Goal: Navigation & Orientation: Find specific page/section

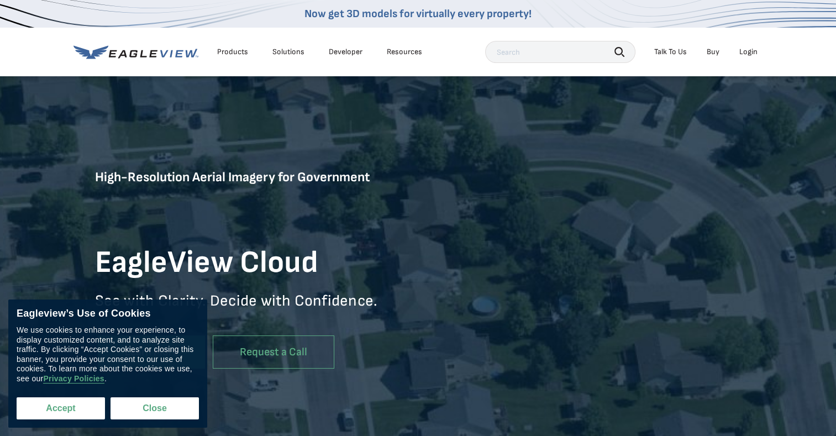
click at [76, 407] on button "Accept" at bounding box center [61, 408] width 88 height 22
checkbox input "true"
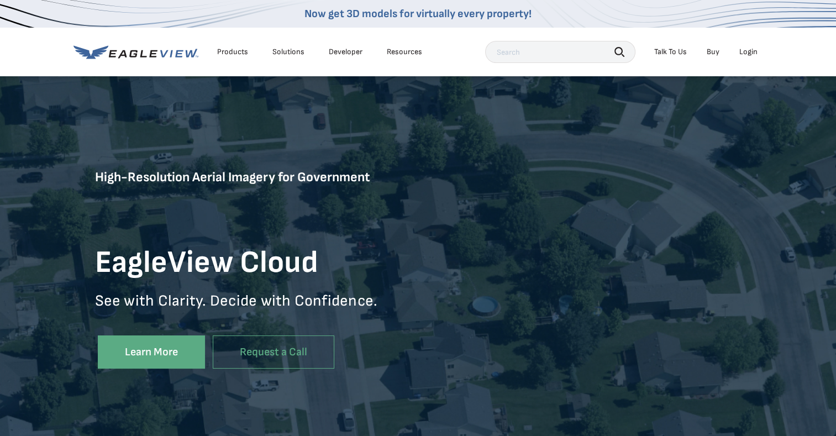
click at [746, 51] on div "Login" at bounding box center [748, 52] width 18 height 10
click at [745, 52] on div "Login" at bounding box center [748, 52] width 18 height 10
click at [231, 51] on div "Products" at bounding box center [232, 52] width 31 height 10
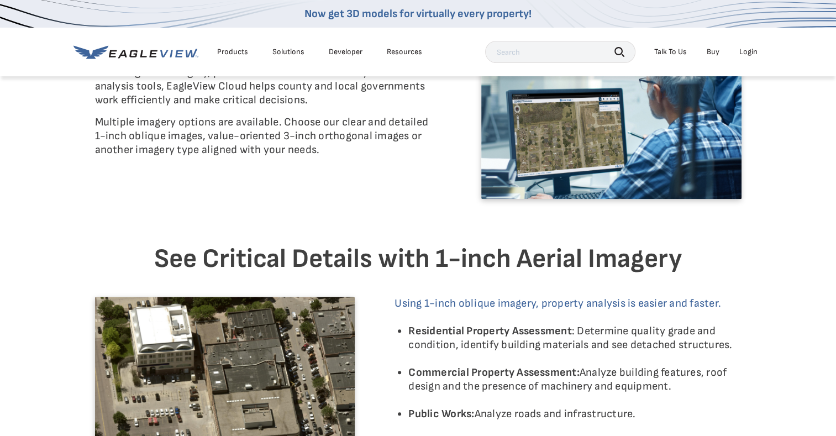
scroll to position [497, 0]
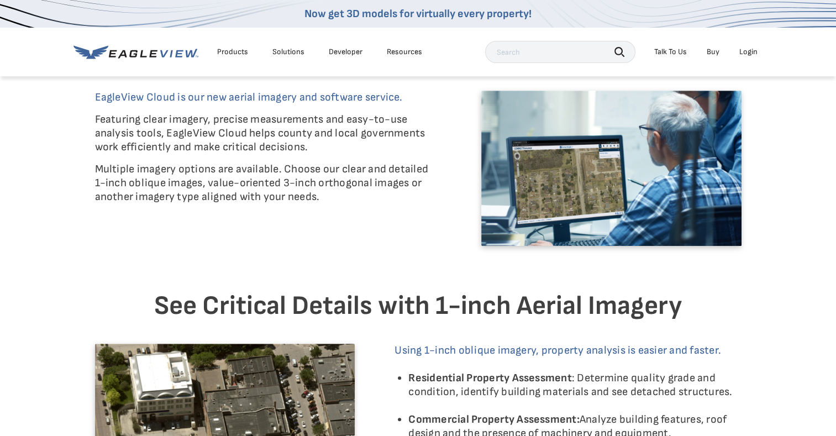
click at [748, 51] on div "Login" at bounding box center [748, 52] width 18 height 10
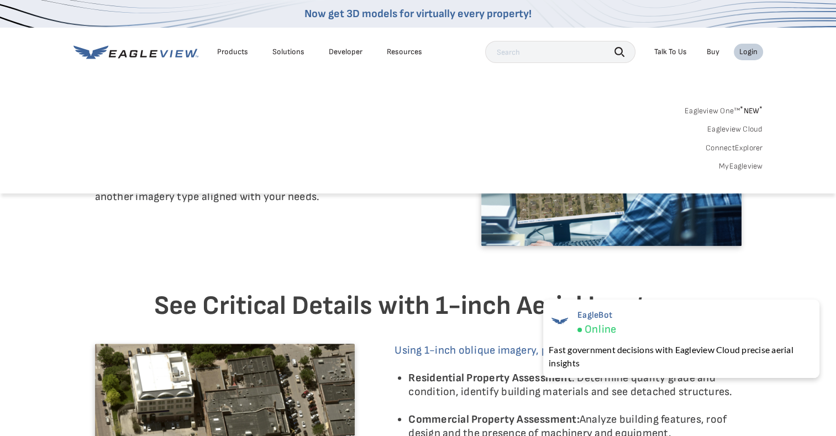
click at [732, 149] on link "ConnectExplorer" at bounding box center [734, 148] width 57 height 10
